Goal: Browse casually: Explore the website without a specific task or goal

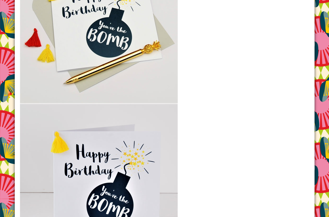
scroll to position [650, 0]
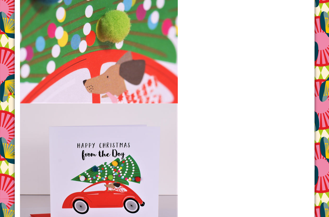
scroll to position [650, 0]
